Goal: Information Seeking & Learning: Learn about a topic

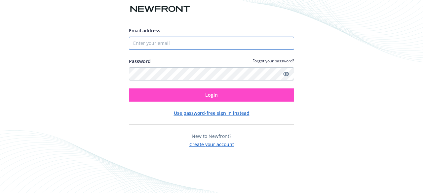
type input "[EMAIL_ADDRESS][DOMAIN_NAME]"
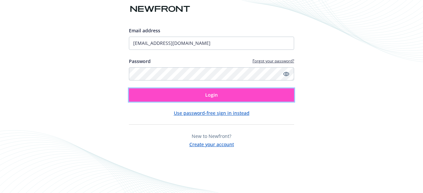
click at [208, 95] on span "Login" at bounding box center [211, 95] width 13 height 6
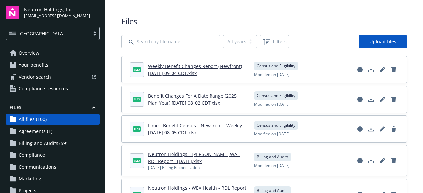
click at [64, 57] on link "Overview" at bounding box center [53, 53] width 94 height 11
click at [63, 63] on link "Your benefits" at bounding box center [53, 65] width 94 height 11
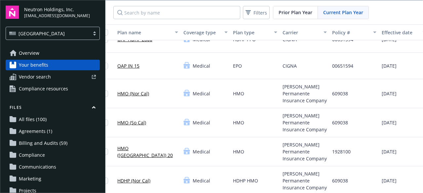
scroll to position [32, 17]
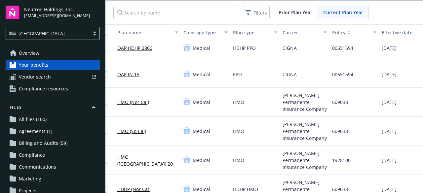
click at [140, 128] on link "HMO (So Cal)" at bounding box center [131, 131] width 29 height 7
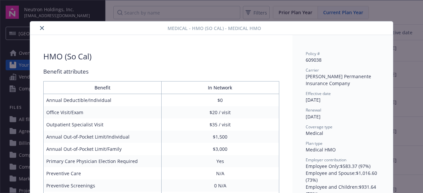
click at [394, 15] on div "Medical - HMO (So Cal) - Medical HMO HMO (So Cal) Benefit attributes Benefit In…" at bounding box center [211, 96] width 423 height 193
click at [42, 29] on button "close" at bounding box center [42, 28] width 8 height 8
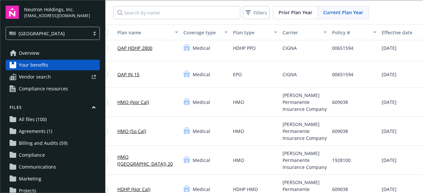
click at [133, 101] on link "HMO (Nor Cal)" at bounding box center [133, 102] width 32 height 7
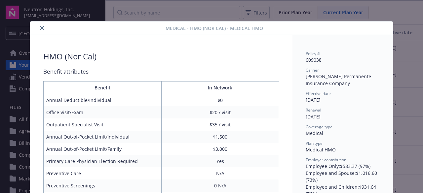
click at [389, 18] on div "Medical - HMO (Nor Cal) - Medical HMO HMO (Nor Cal) Benefit attributes Benefit …" at bounding box center [211, 96] width 423 height 193
click at [368, 12] on div "Medical - HMO (Nor Cal) - Medical HMO HMO (Nor Cal) Benefit attributes Benefit …" at bounding box center [211, 96] width 423 height 193
click at [38, 28] on button "close" at bounding box center [42, 28] width 8 height 8
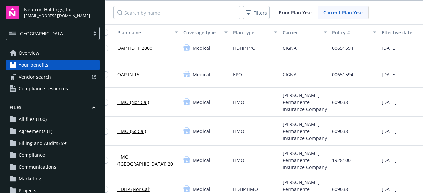
click at [370, 112] on div "609038" at bounding box center [354, 102] width 50 height 29
click at [134, 102] on link "HMO (Nor Cal)" at bounding box center [133, 102] width 32 height 7
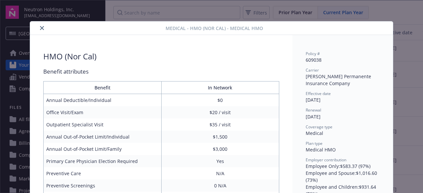
click at [379, 11] on div "Medical - HMO (Nor Cal) - Medical HMO HMO (Nor Cal) Benefit attributes Benefit …" at bounding box center [211, 96] width 423 height 193
click at [42, 28] on button "close" at bounding box center [42, 28] width 8 height 8
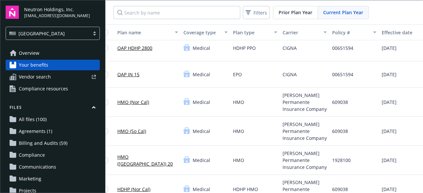
click at [141, 130] on link "HMO (So Cal)" at bounding box center [131, 131] width 29 height 7
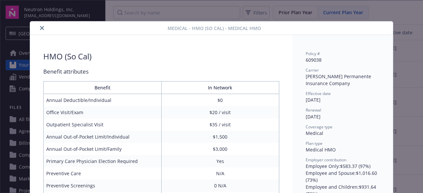
click at [40, 28] on icon "close" at bounding box center [42, 28] width 4 height 4
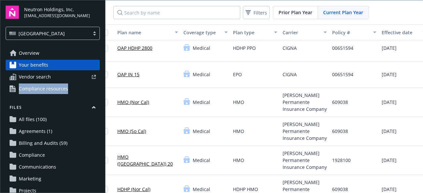
drag, startPoint x: 99, startPoint y: 72, endPoint x: 102, endPoint y: 98, distance: 26.3
click at [102, 98] on div "Neutron Holdings, Inc. [EMAIL_ADDRESS][DOMAIN_NAME] [GEOGRAPHIC_DATA] Overview …" at bounding box center [52, 96] width 105 height 193
